Goal: Find specific page/section: Find specific page/section

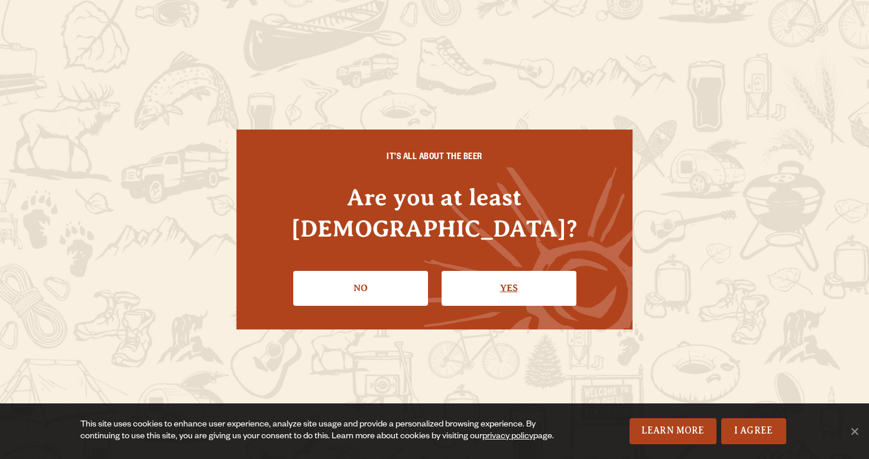
click at [490, 275] on link "Yes" at bounding box center [508, 288] width 135 height 34
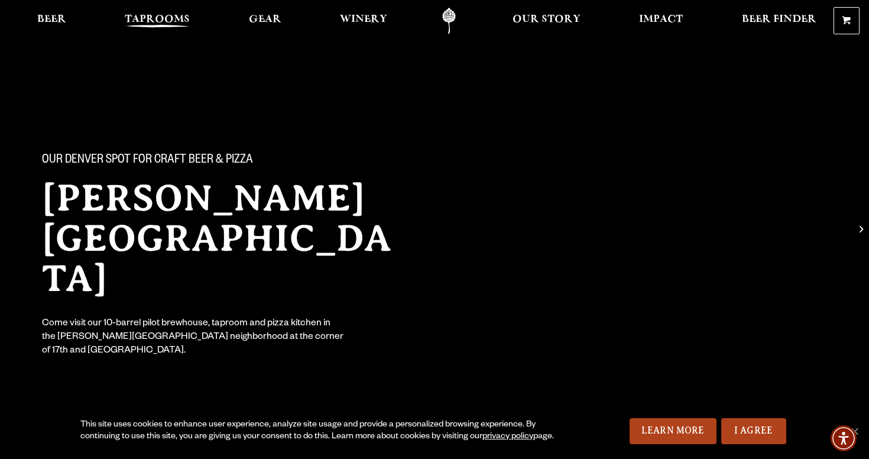
click at [173, 9] on link "Taprooms" at bounding box center [157, 21] width 80 height 27
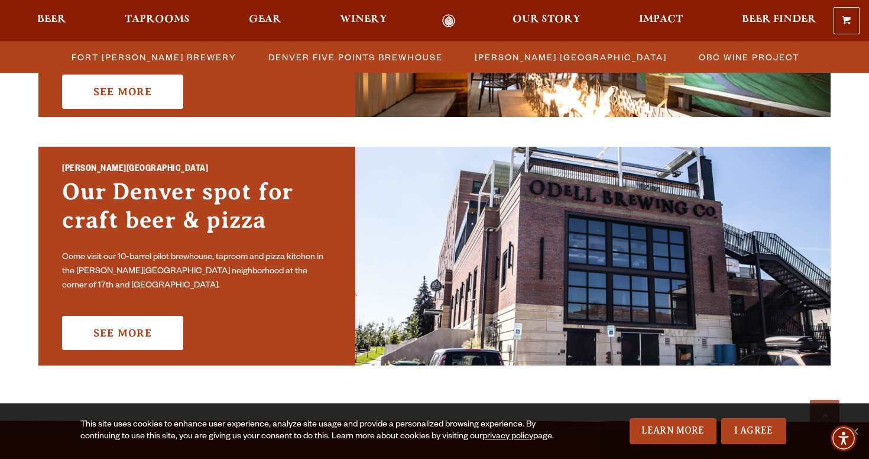
scroll to position [833, 0]
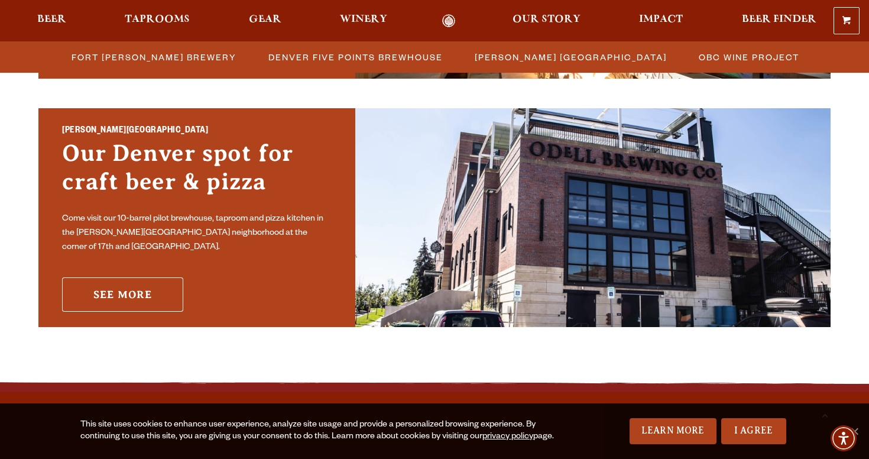
click at [130, 285] on link "See More" at bounding box center [122, 294] width 121 height 34
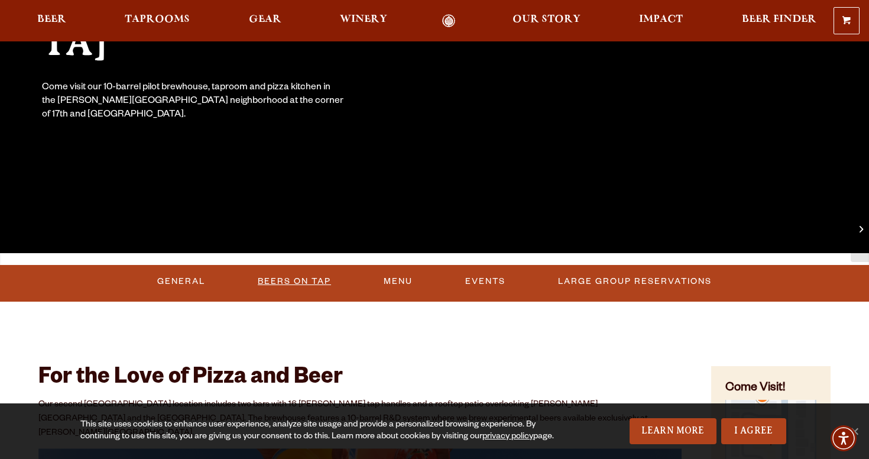
click at [267, 288] on link "Beers On Tap" at bounding box center [294, 281] width 83 height 27
